Goal: Task Accomplishment & Management: Manage account settings

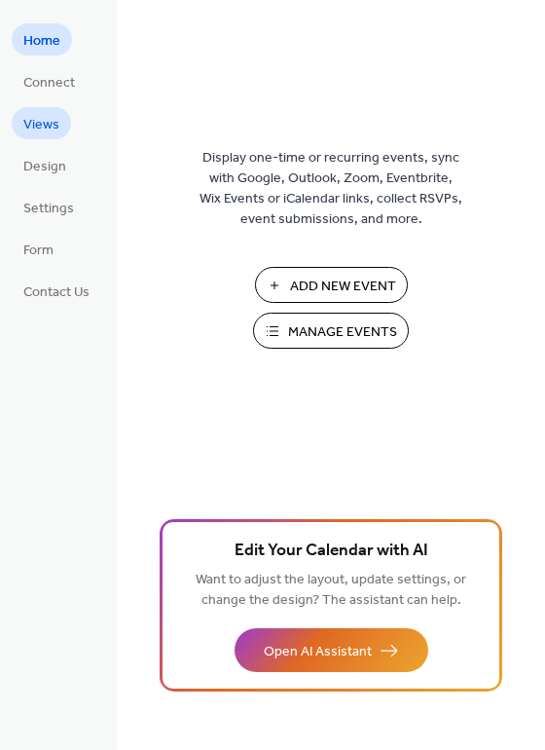
click at [40, 126] on span "Views" at bounding box center [41, 125] width 36 height 20
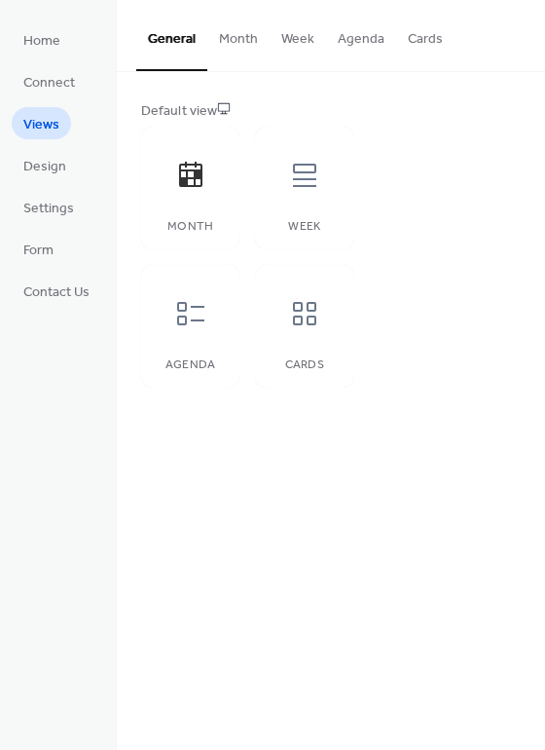
click at [239, 35] on button "Month" at bounding box center [238, 34] width 62 height 69
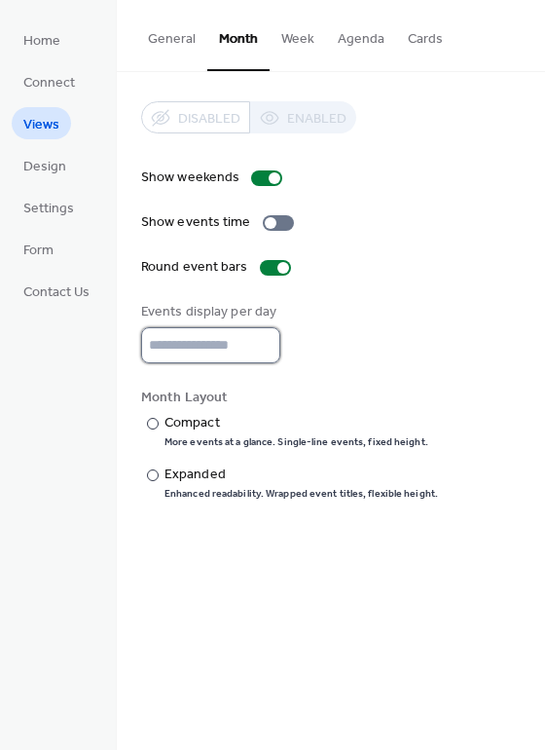
type input "*"
click at [262, 345] on input "*" at bounding box center [210, 345] width 139 height 36
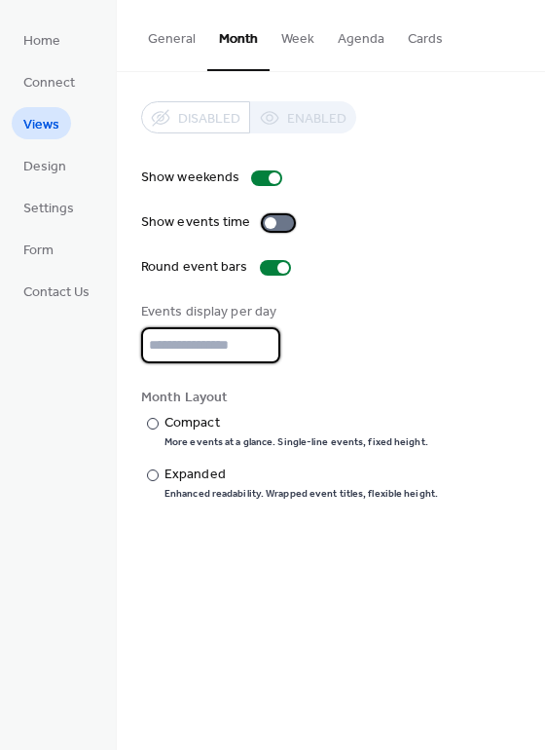
click at [266, 221] on div at bounding box center [271, 223] width 12 height 12
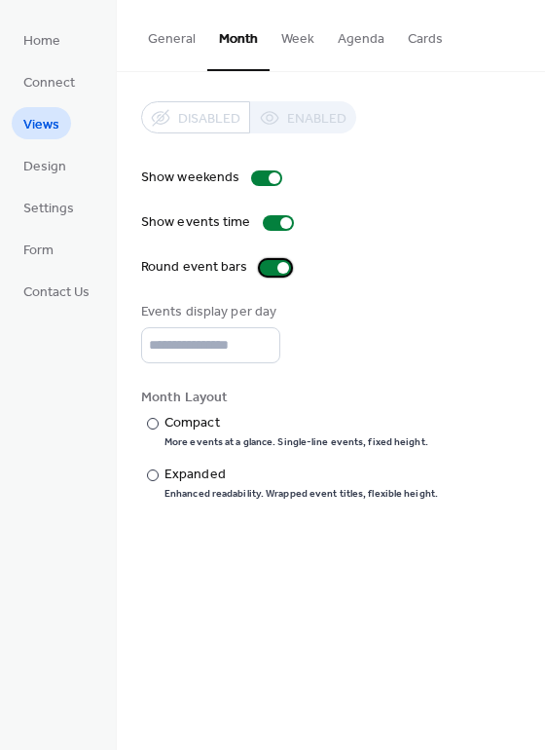
click at [279, 267] on div at bounding box center [284, 268] width 12 height 12
click at [263, 271] on div at bounding box center [268, 268] width 12 height 12
click at [399, 241] on div "Show weekends Show events time Round event bars Events display per day * Month …" at bounding box center [331, 333] width 380 height 333
click at [50, 165] on span "Design" at bounding box center [44, 167] width 43 height 20
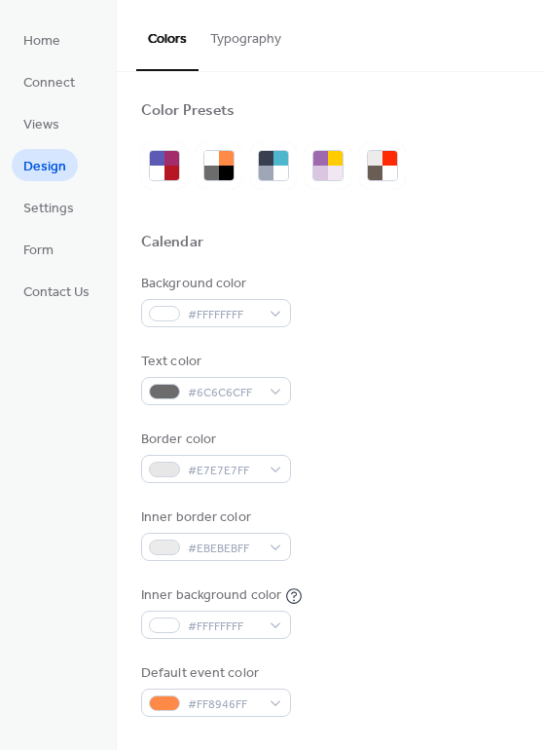
click at [244, 38] on button "Typography" at bounding box center [246, 34] width 94 height 69
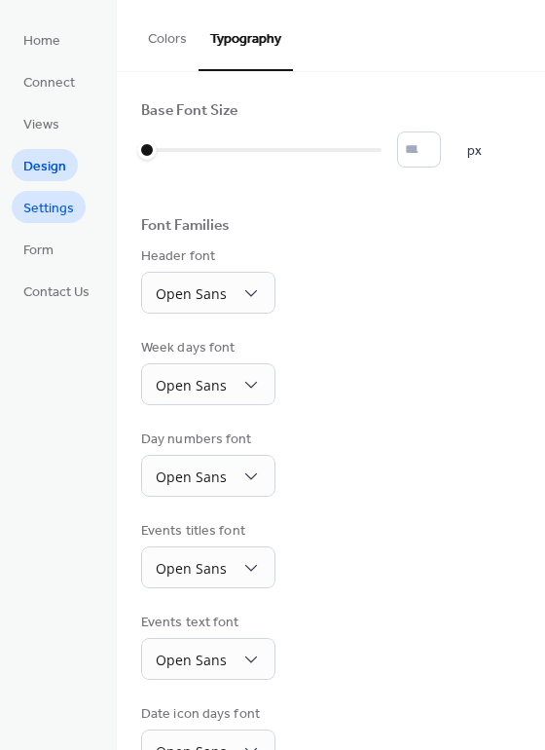
click at [57, 209] on span "Settings" at bounding box center [48, 209] width 51 height 20
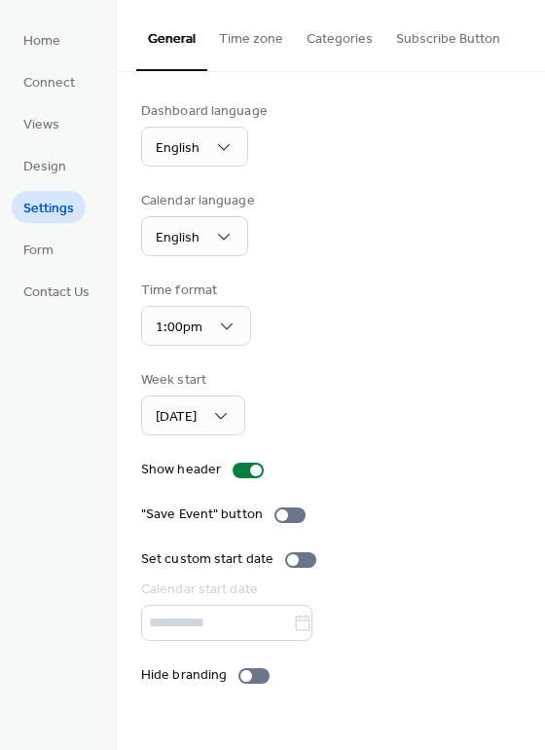
click at [340, 35] on button "Categories" at bounding box center [340, 34] width 90 height 69
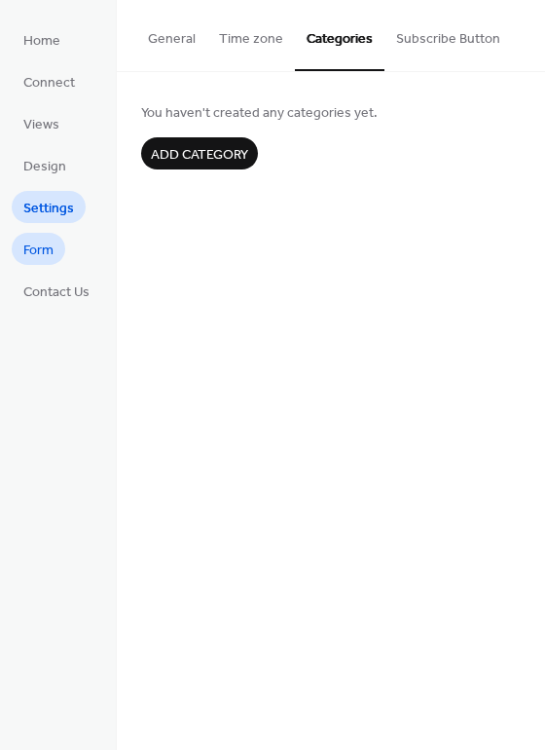
click at [55, 254] on link "Form" at bounding box center [39, 249] width 54 height 32
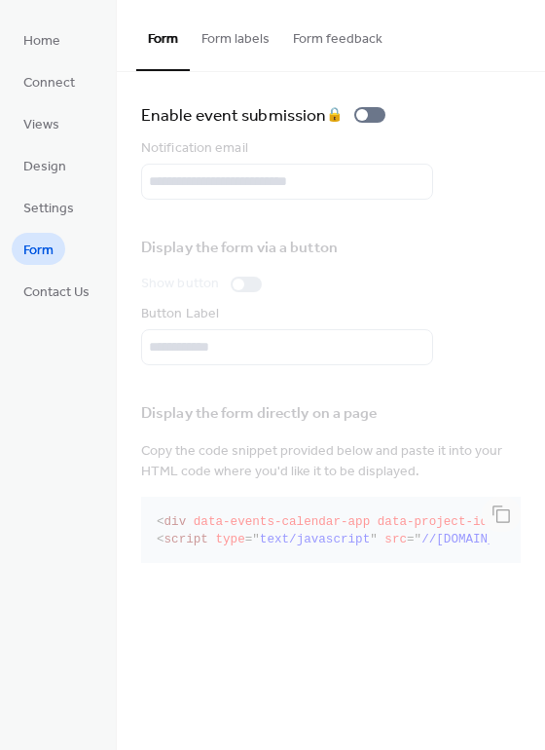
click at [54, 56] on ul "Home Connect Views Design Settings Form Contact Us" at bounding box center [57, 164] width 90 height 283
click at [50, 41] on span "Home" at bounding box center [41, 41] width 37 height 20
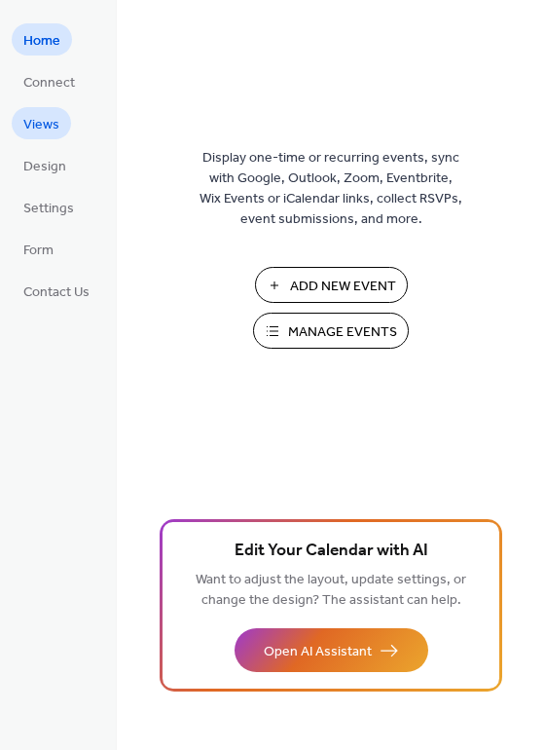
click at [55, 124] on span "Views" at bounding box center [41, 125] width 36 height 20
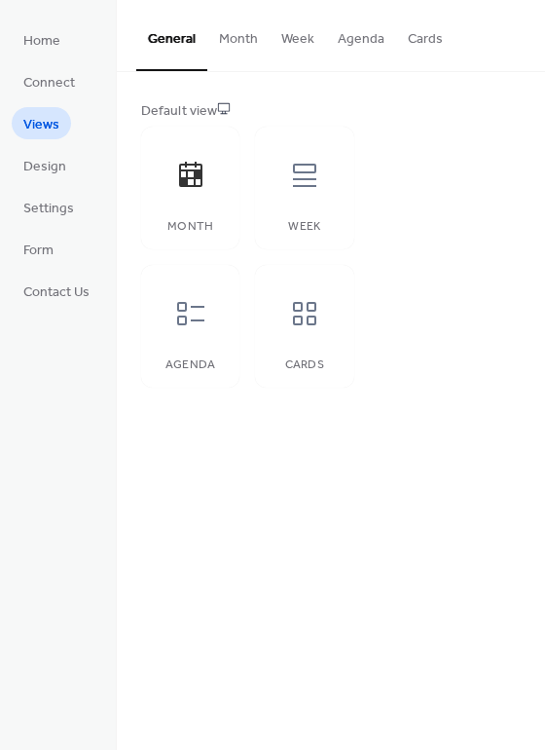
click at [238, 37] on button "Month" at bounding box center [238, 34] width 62 height 69
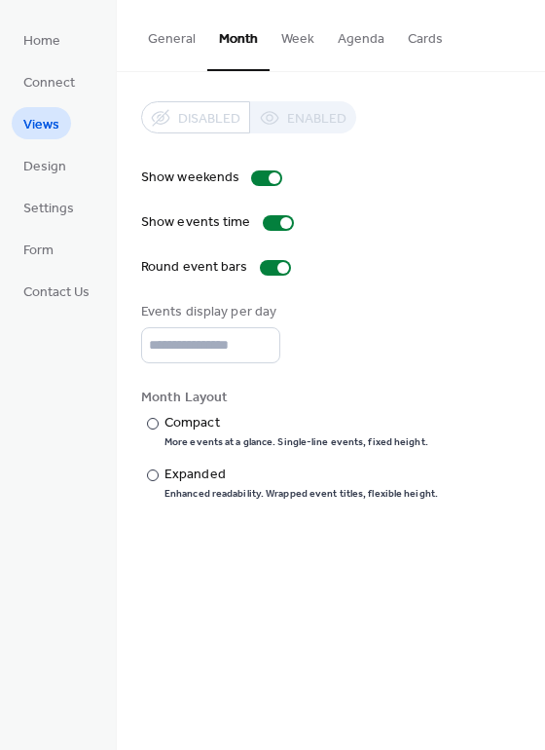
click at [173, 35] on button "General" at bounding box center [171, 34] width 71 height 69
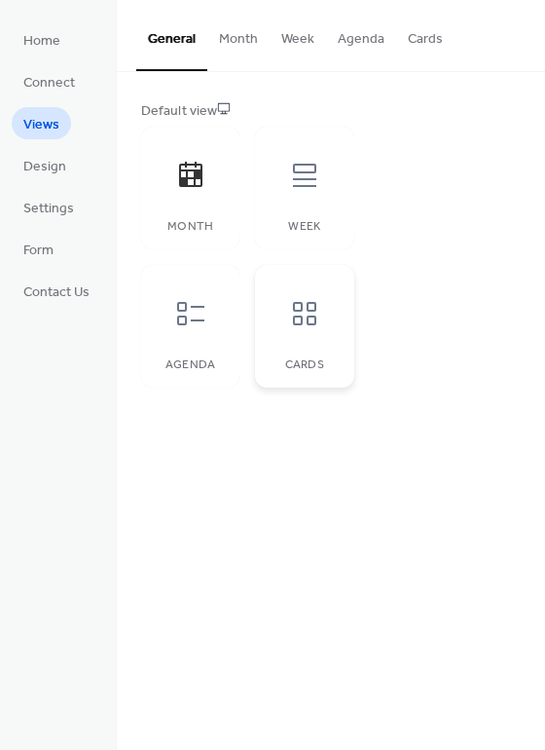
click at [314, 332] on div at bounding box center [305, 313] width 58 height 58
click at [320, 193] on div at bounding box center [305, 175] width 58 height 58
click at [305, 40] on button "Week" at bounding box center [298, 34] width 56 height 69
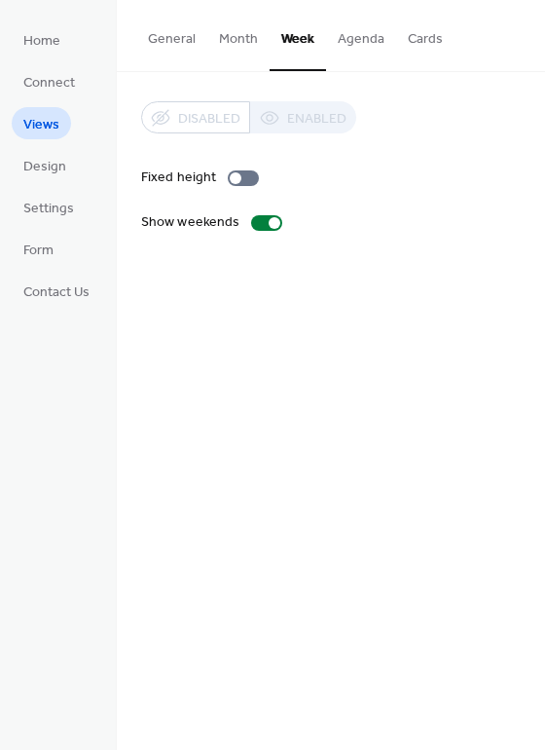
click at [250, 44] on button "Month" at bounding box center [238, 34] width 62 height 69
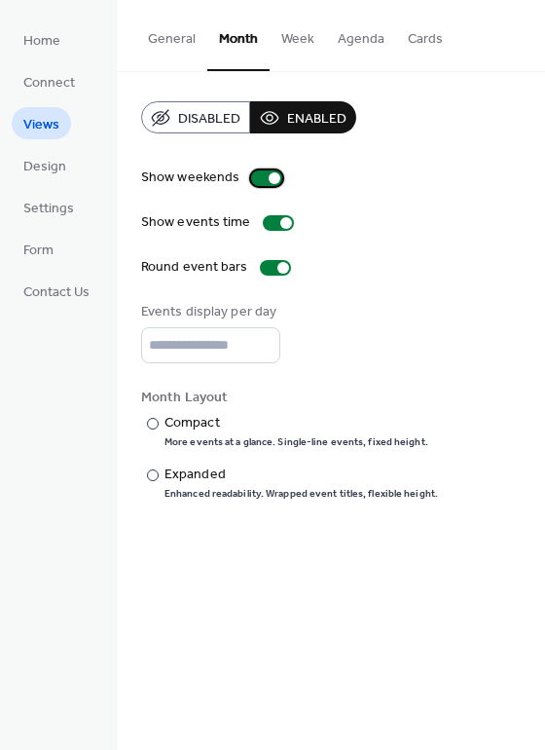
click at [272, 181] on div at bounding box center [275, 178] width 12 height 12
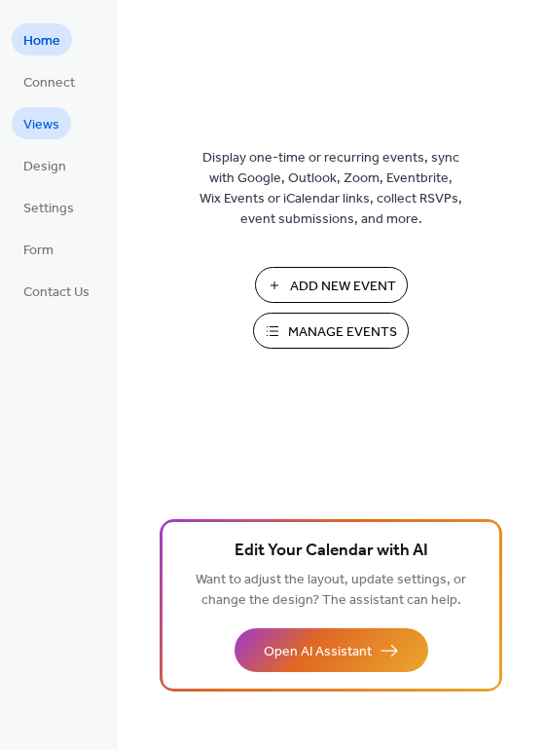
click at [63, 123] on link "Views" at bounding box center [41, 123] width 59 height 32
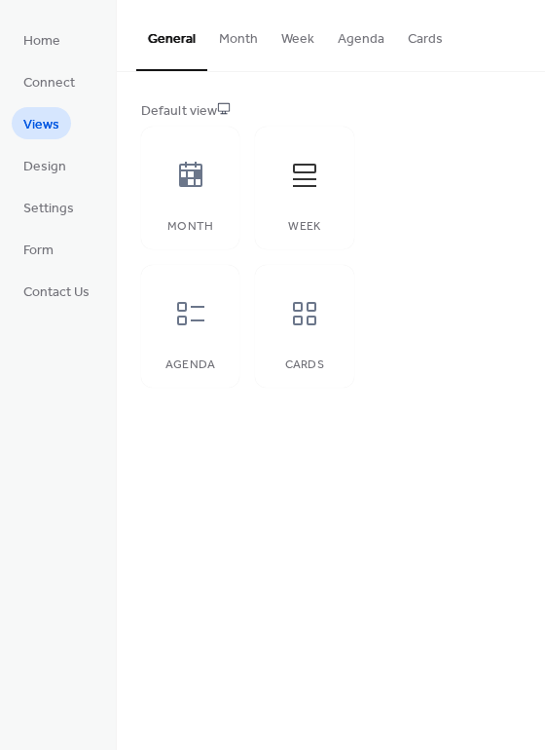
click at [238, 53] on button "Month" at bounding box center [238, 34] width 62 height 69
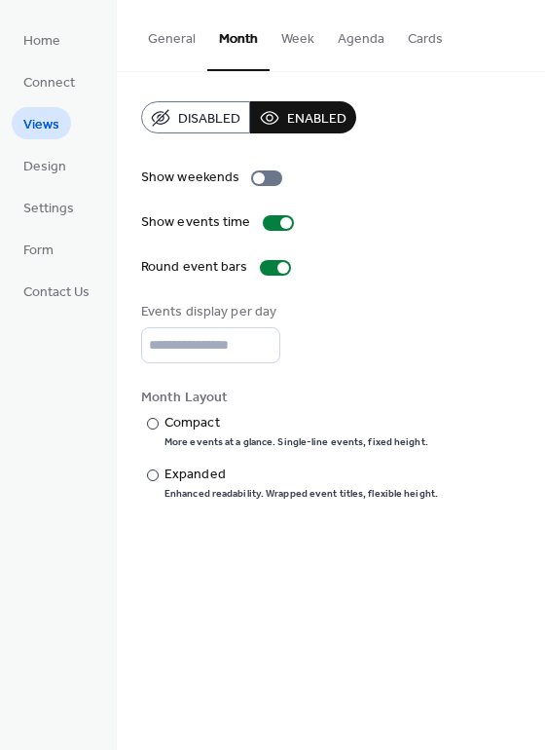
click at [161, 43] on button "General" at bounding box center [171, 34] width 71 height 69
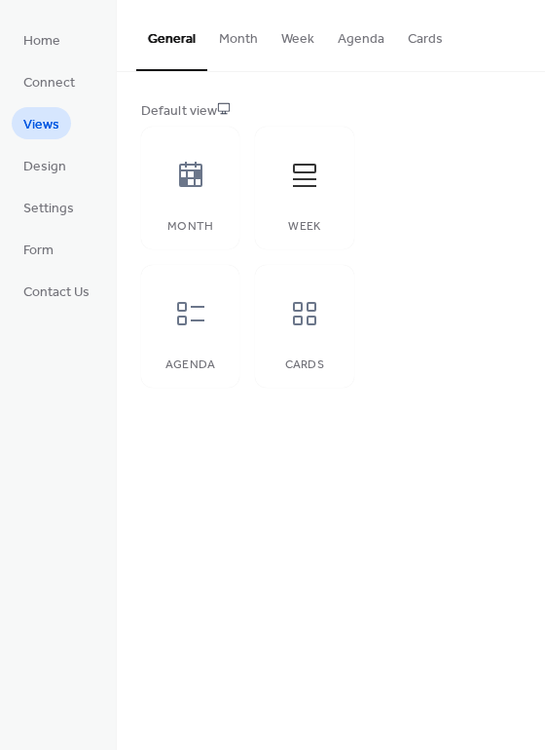
click at [299, 39] on button "Week" at bounding box center [298, 34] width 56 height 69
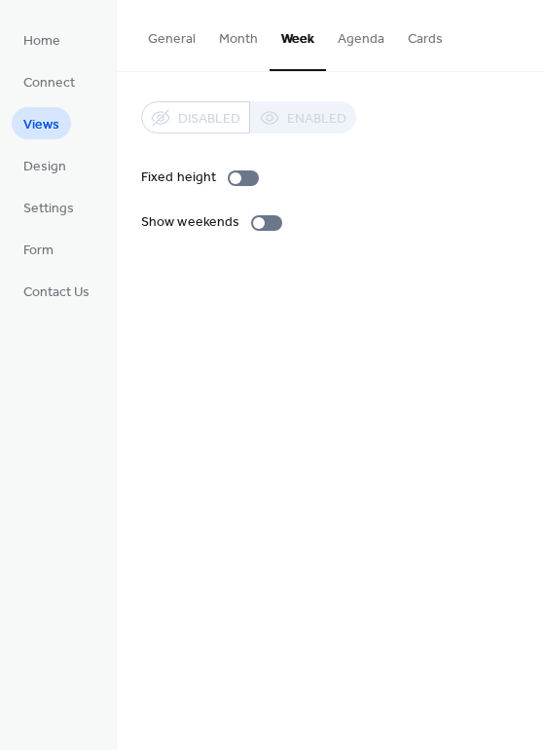
click at [361, 35] on button "Agenda" at bounding box center [361, 34] width 70 height 69
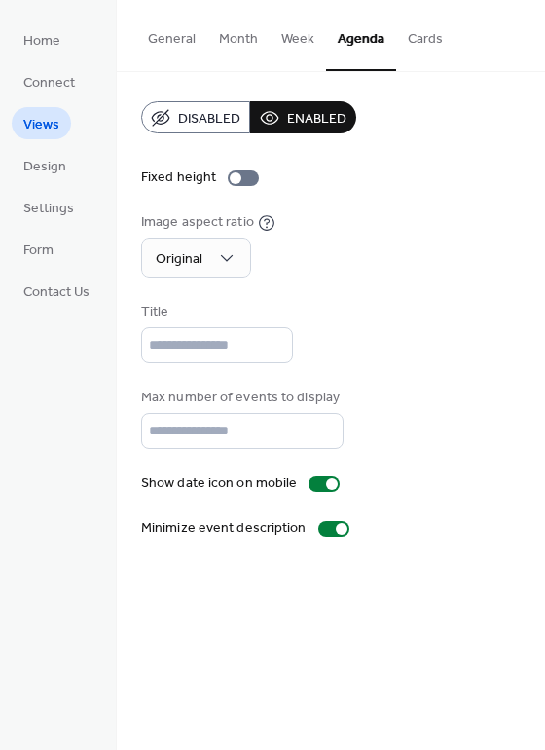
click at [432, 37] on button "Cards" at bounding box center [425, 34] width 58 height 69
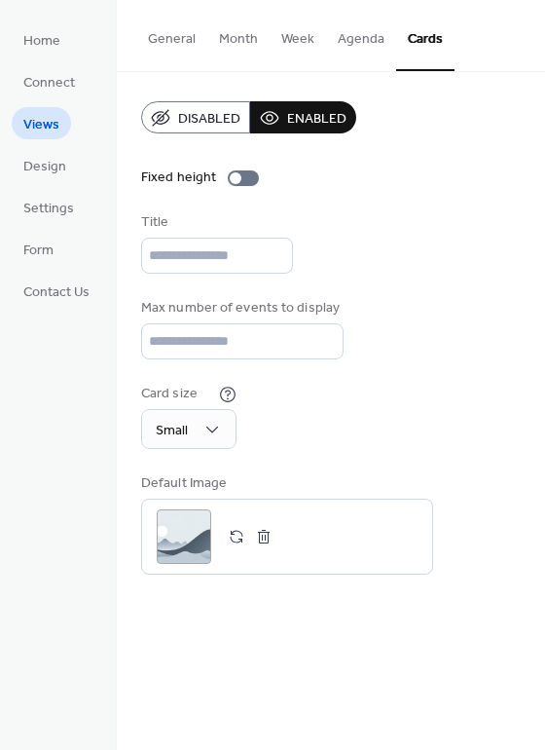
click at [244, 35] on button "Month" at bounding box center [238, 34] width 62 height 69
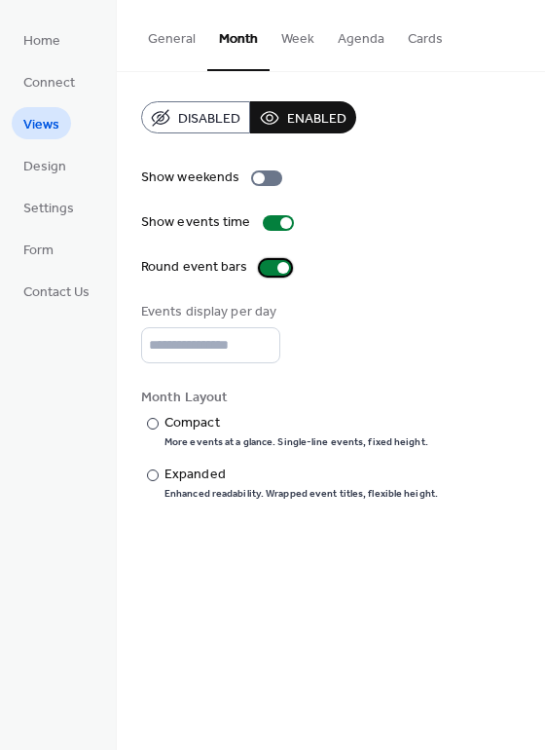
click at [284, 269] on div at bounding box center [284, 268] width 12 height 12
click at [262, 267] on div at bounding box center [268, 268] width 12 height 12
click at [260, 178] on div at bounding box center [259, 178] width 12 height 12
click at [49, 169] on span "Design" at bounding box center [44, 167] width 43 height 20
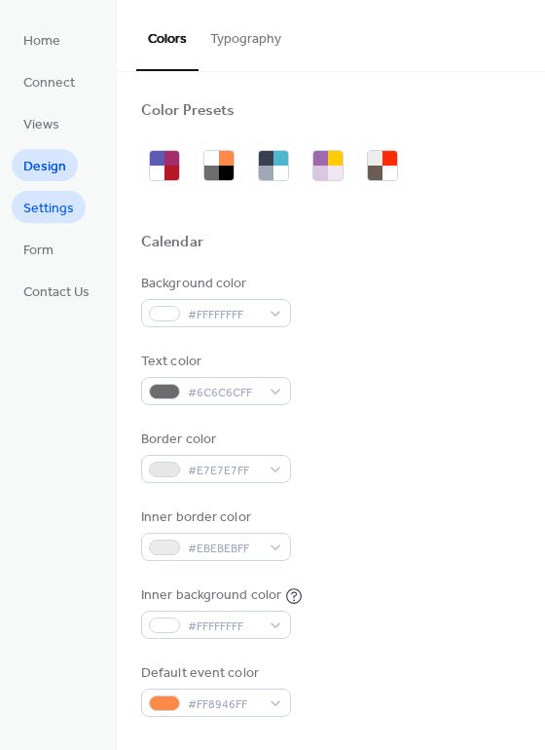
click at [53, 207] on span "Settings" at bounding box center [48, 209] width 51 height 20
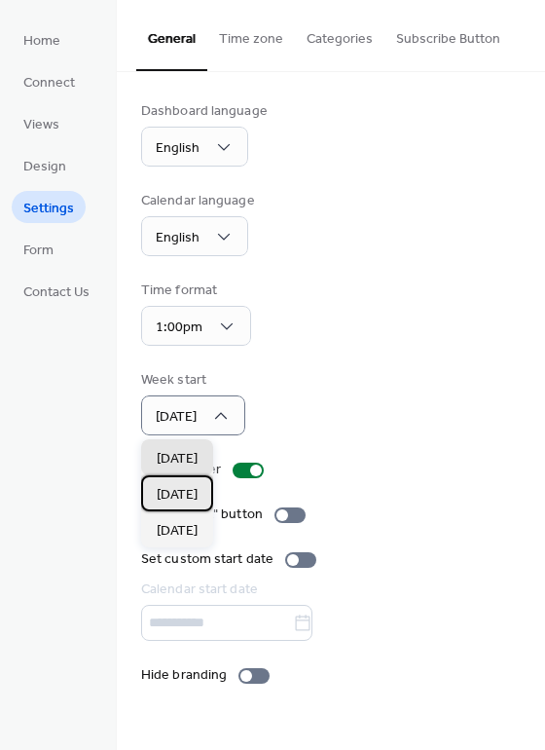
click at [198, 504] on span "[DATE]" at bounding box center [177, 495] width 41 height 20
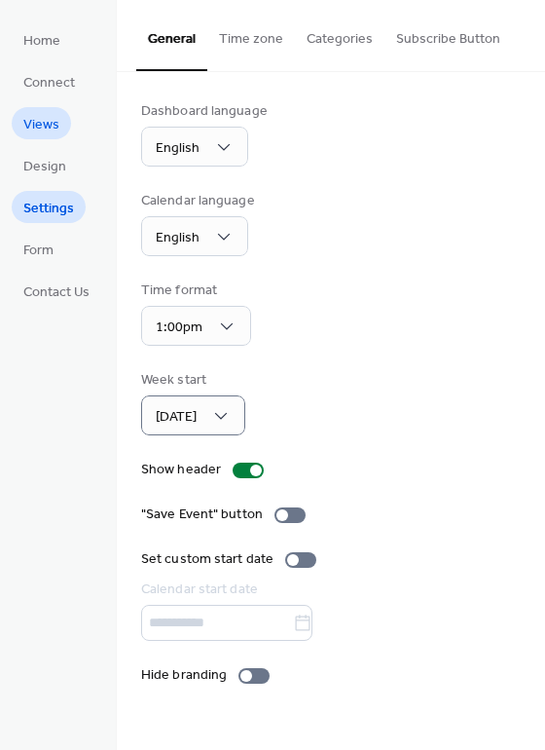
click at [40, 123] on span "Views" at bounding box center [41, 125] width 36 height 20
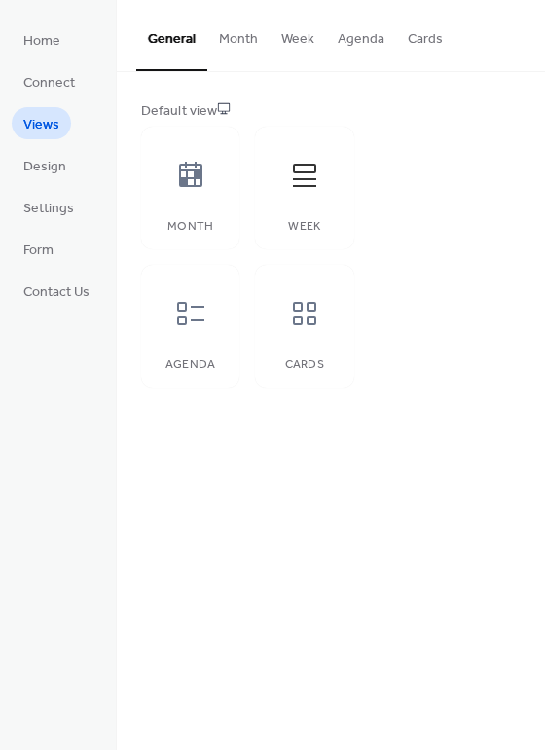
click at [241, 31] on button "Month" at bounding box center [238, 34] width 62 height 69
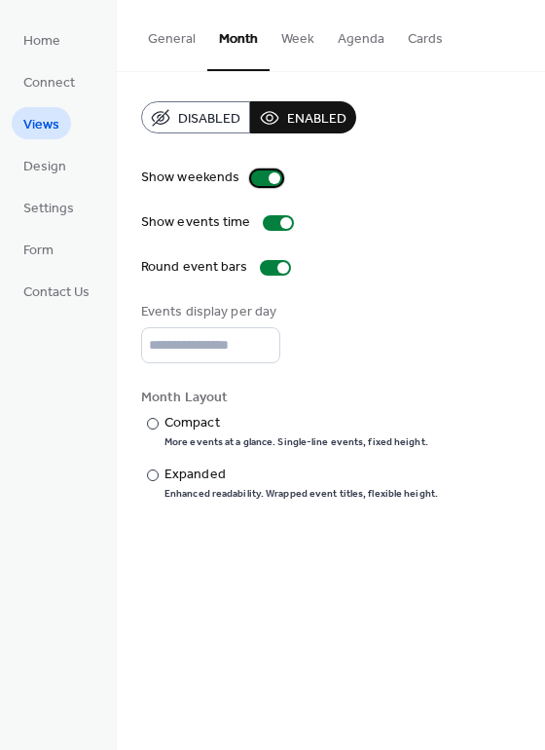
click at [272, 176] on div at bounding box center [275, 178] width 12 height 12
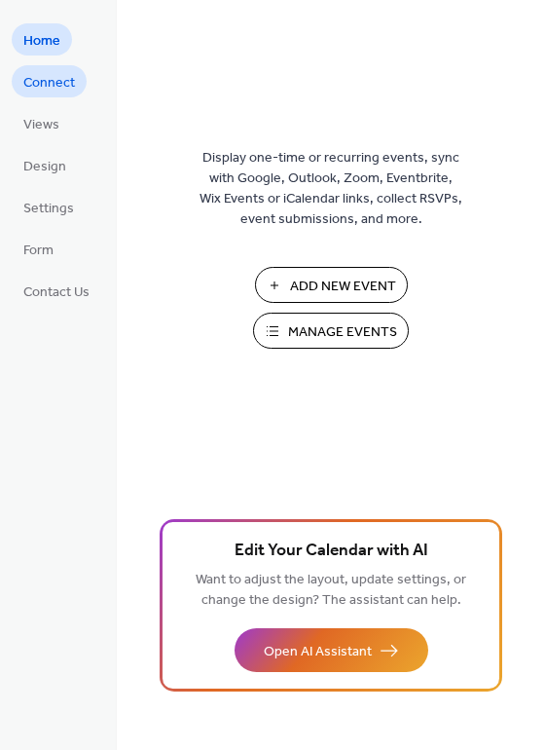
click at [58, 83] on span "Connect" at bounding box center [49, 83] width 52 height 20
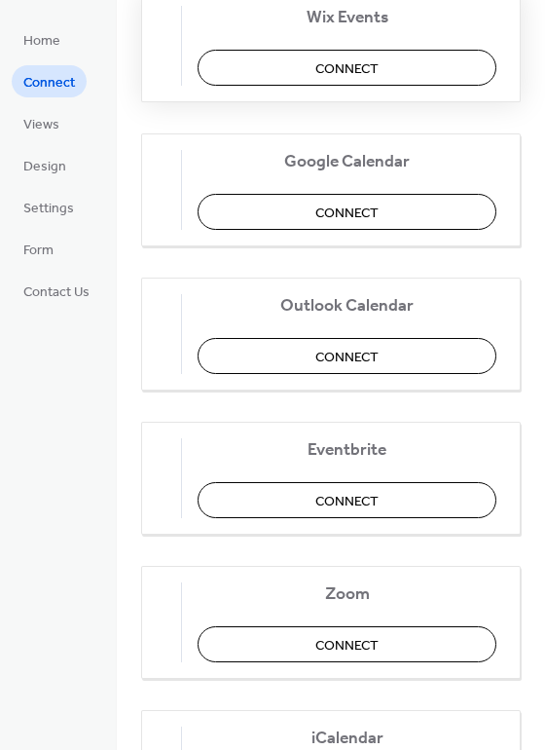
scroll to position [100, 0]
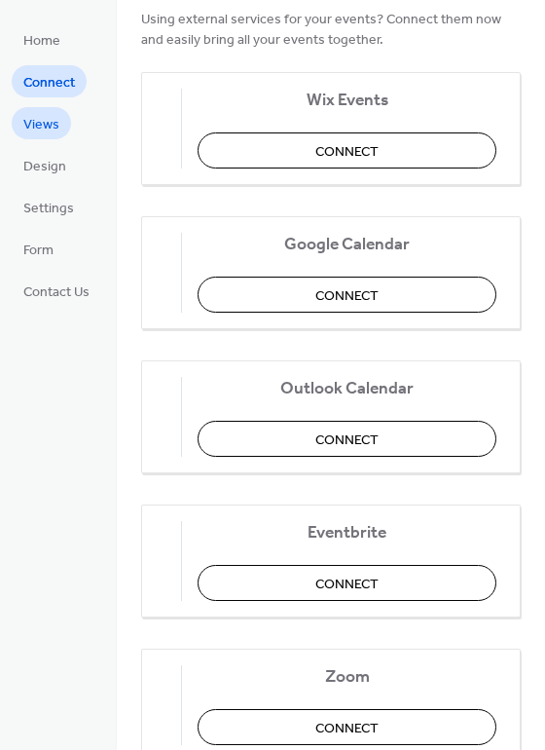
click at [53, 135] on span "Views" at bounding box center [41, 125] width 36 height 20
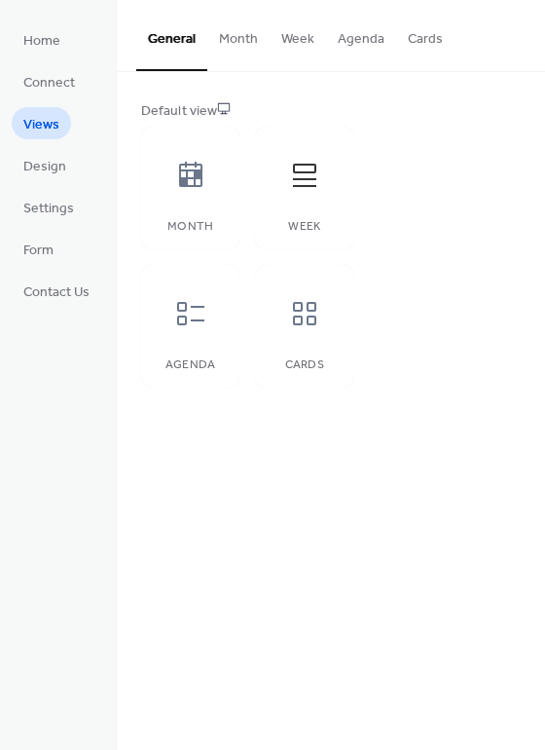
click at [254, 39] on button "Month" at bounding box center [238, 34] width 62 height 69
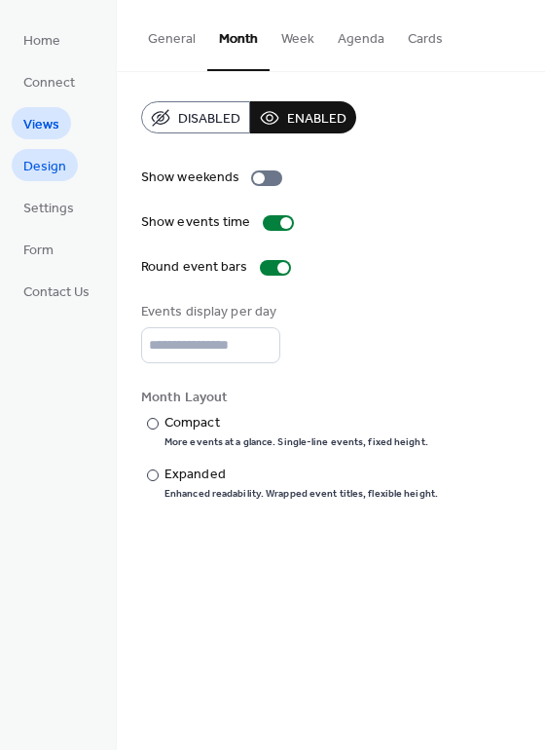
click at [43, 168] on span "Design" at bounding box center [44, 167] width 43 height 20
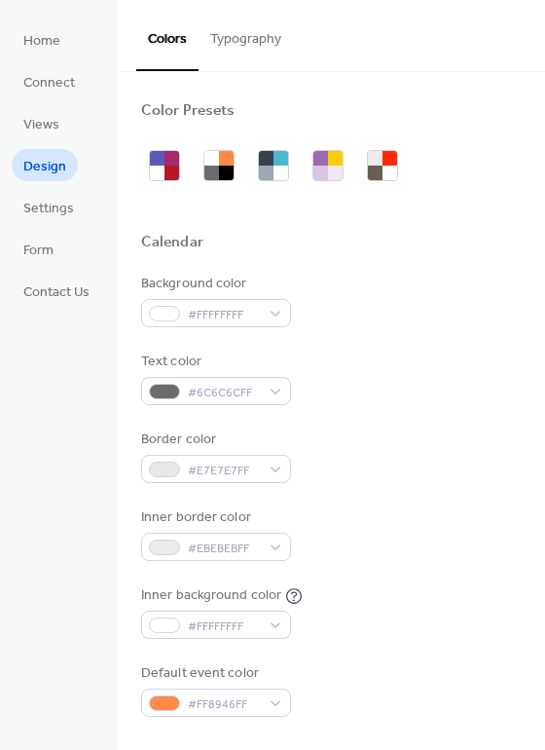
click at [245, 39] on button "Typography" at bounding box center [246, 34] width 94 height 69
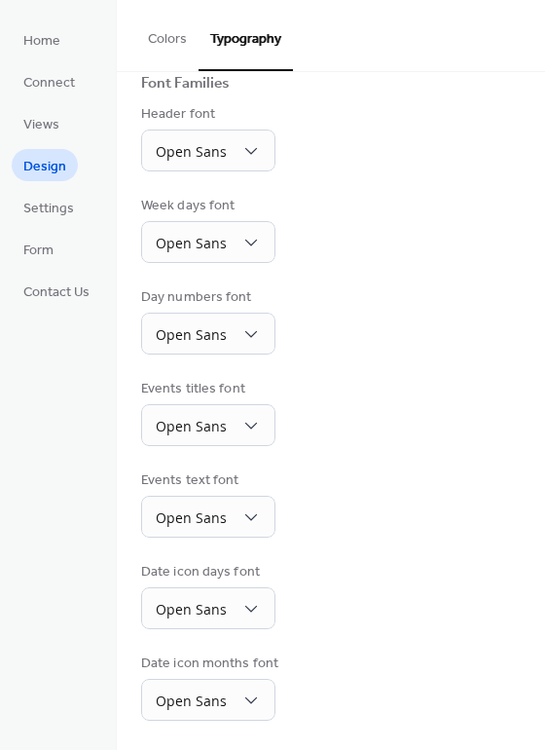
scroll to position [148, 0]
click at [58, 206] on span "Settings" at bounding box center [48, 209] width 51 height 20
